Goal: Information Seeking & Learning: Learn about a topic

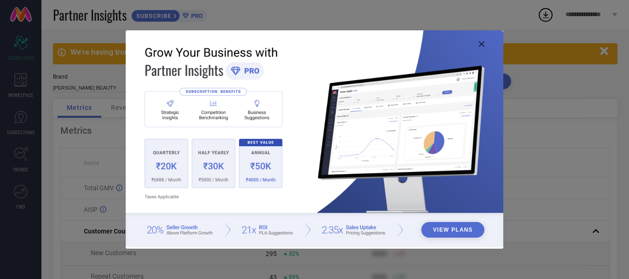
click at [458, 238] on button "View Plans" at bounding box center [452, 230] width 63 height 16
click at [486, 47] on img at bounding box center [315, 138] width 378 height 217
click at [483, 47] on img at bounding box center [315, 138] width 378 height 217
click at [482, 44] on icon at bounding box center [482, 44] width 6 height 6
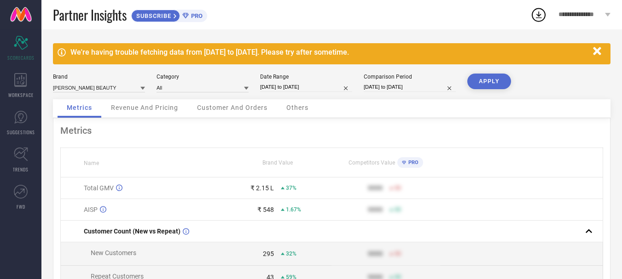
click at [104, 102] on div "Revenue And Pricing" at bounding box center [145, 108] width 86 height 18
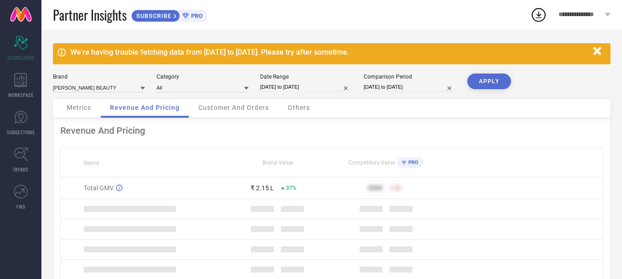
click at [194, 108] on div "Customer And Orders" at bounding box center [233, 108] width 89 height 18
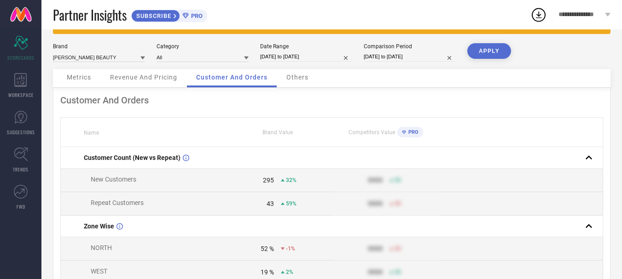
scroll to position [46, 0]
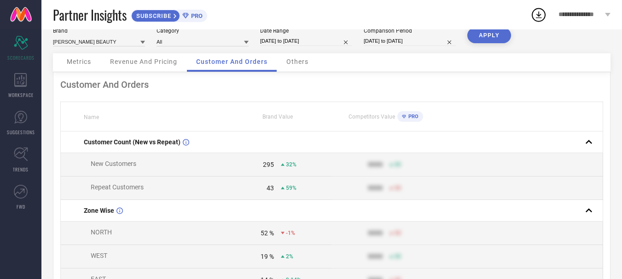
click at [121, 83] on div "Customer And Orders" at bounding box center [331, 84] width 543 height 11
click at [151, 59] on span "Revenue And Pricing" at bounding box center [143, 61] width 67 height 7
